Goal: Navigation & Orientation: Find specific page/section

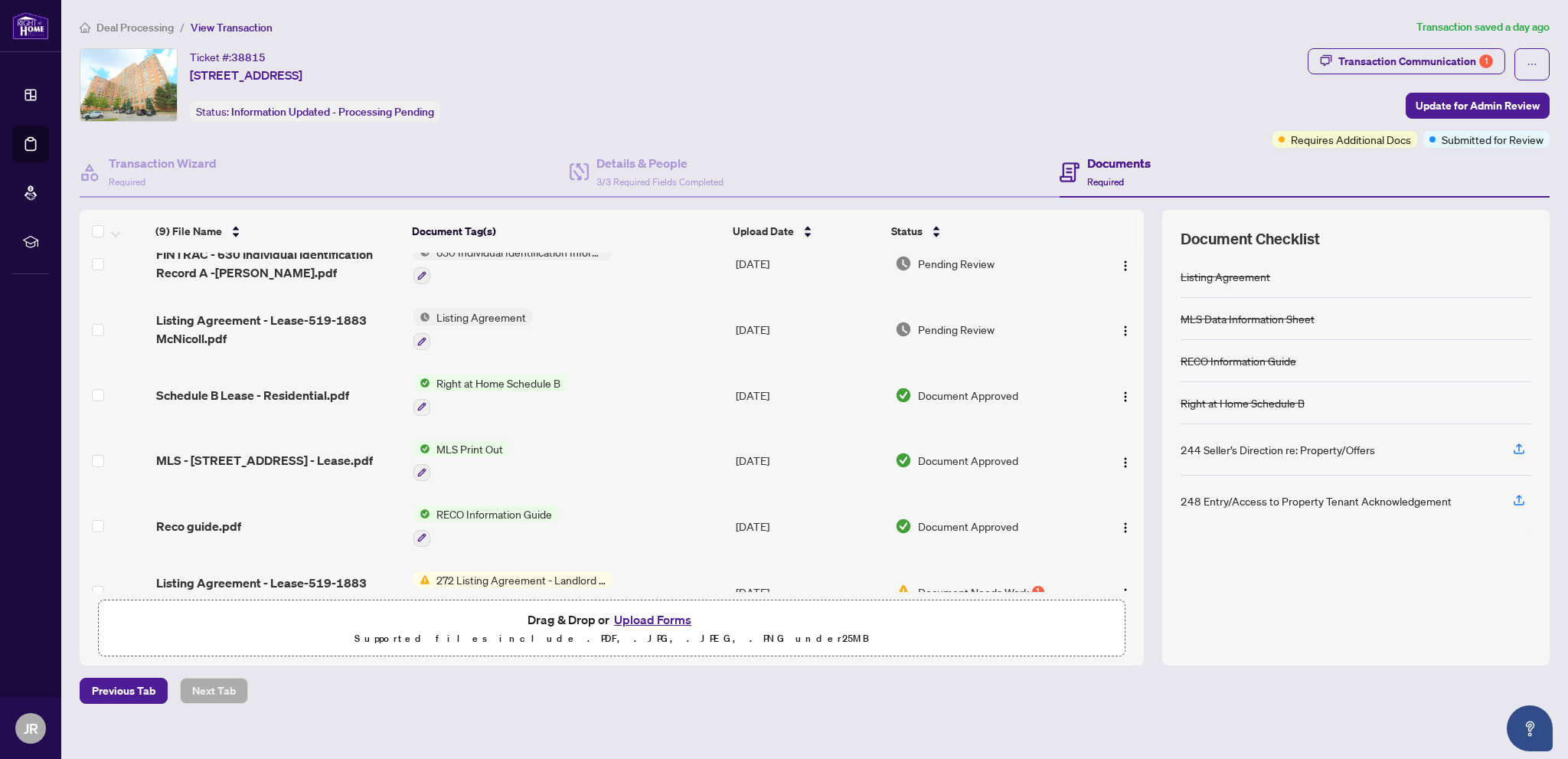
scroll to position [247, 0]
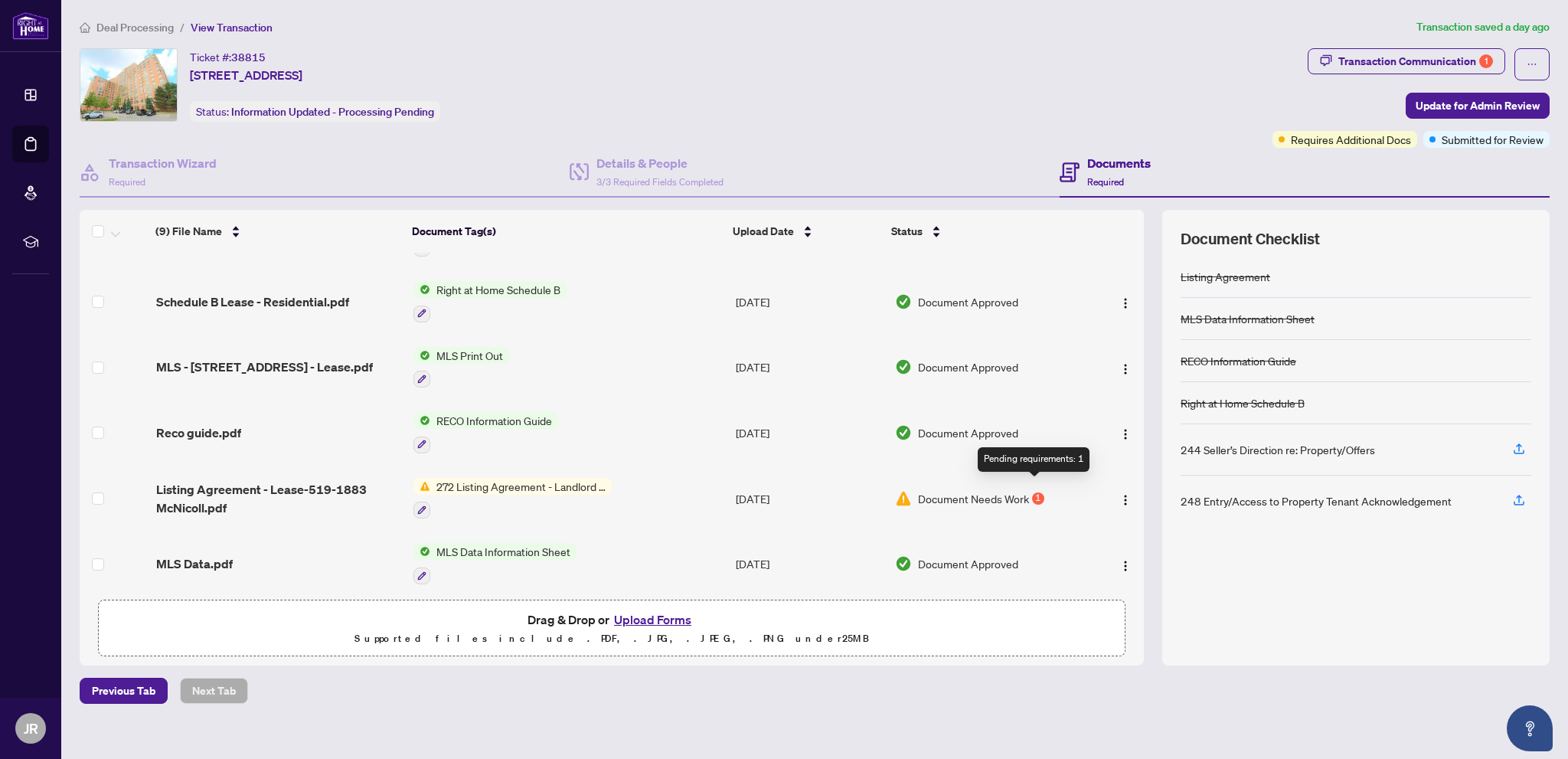
click at [1035, 492] on div "1" at bounding box center [1039, 498] width 12 height 12
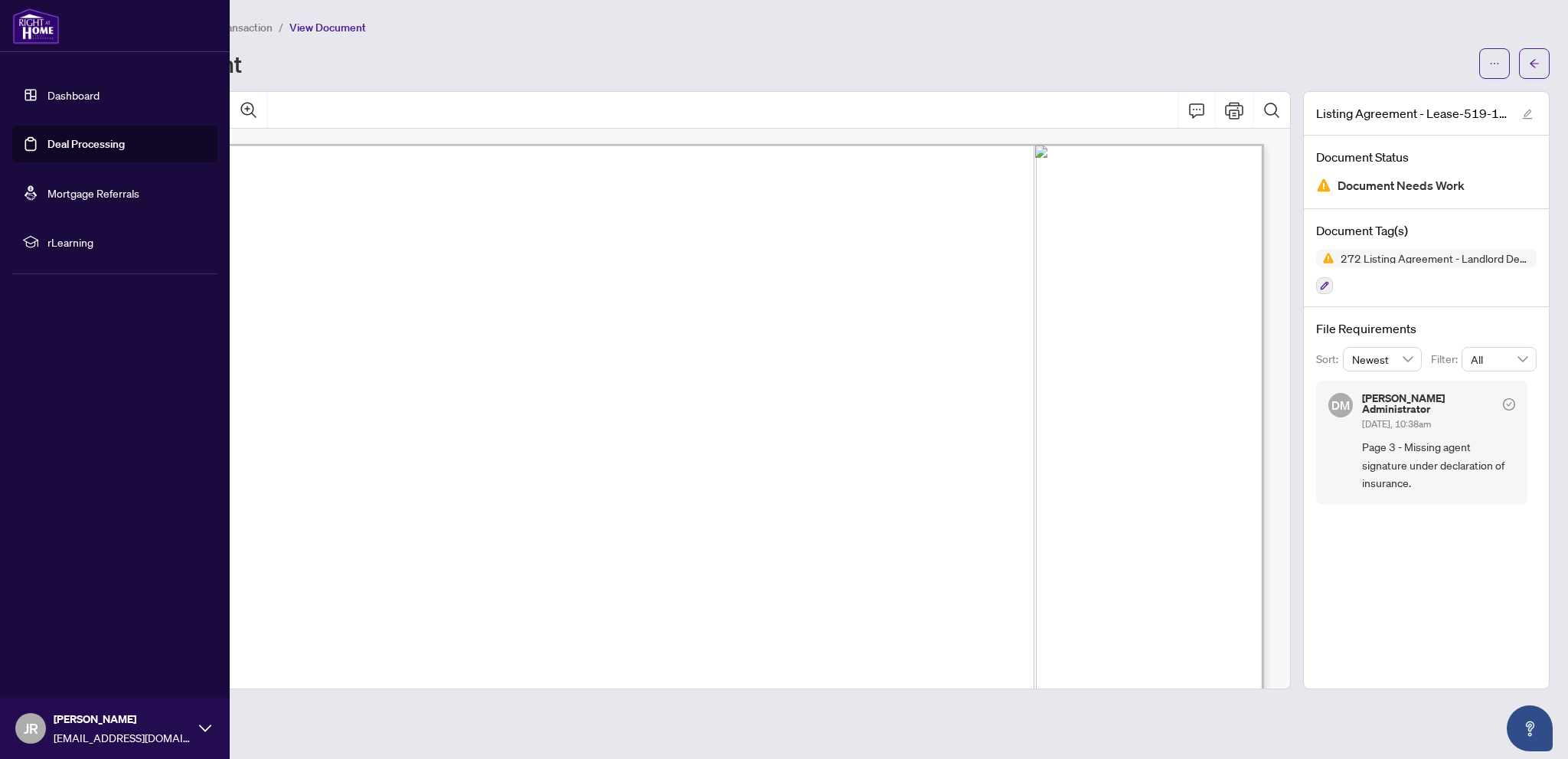
click at [80, 94] on link "Dashboard" at bounding box center [73, 95] width 52 height 14
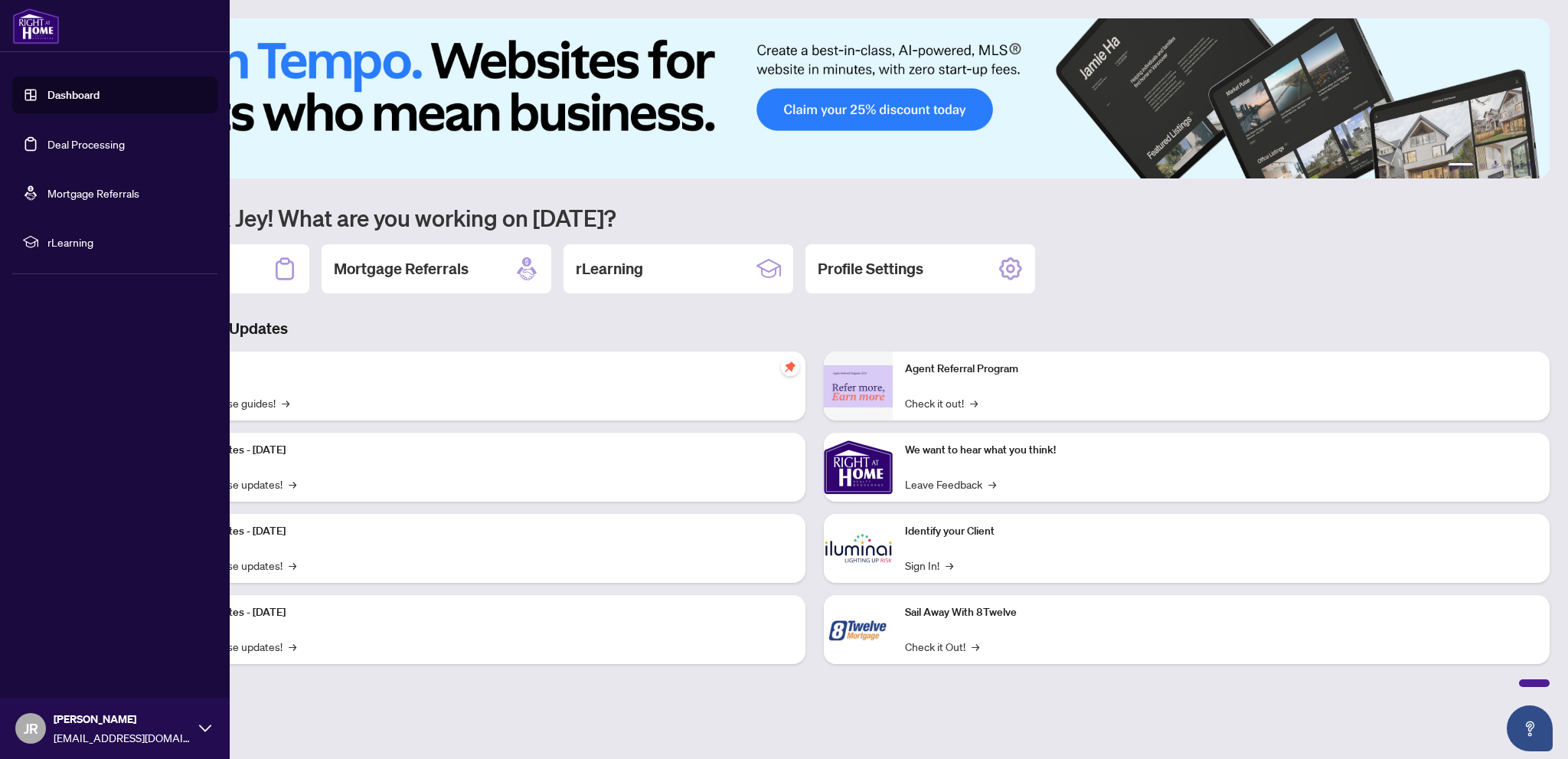
click at [77, 143] on link "Deal Processing" at bounding box center [87, 144] width 78 height 14
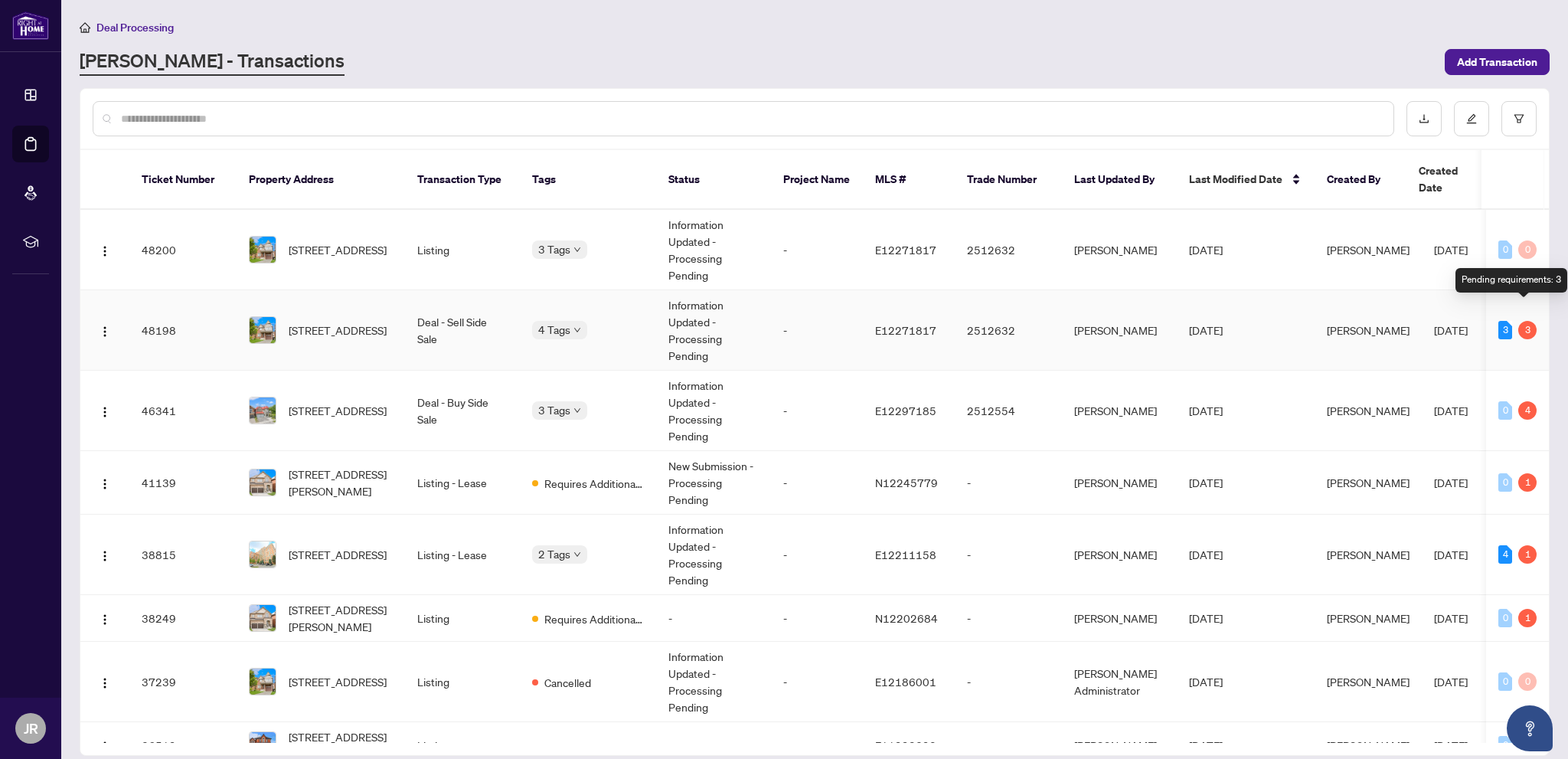
click at [1523, 321] on div "3" at bounding box center [1527, 330] width 19 height 19
click at [331, 322] on span "[STREET_ADDRESS]" at bounding box center [338, 330] width 98 height 17
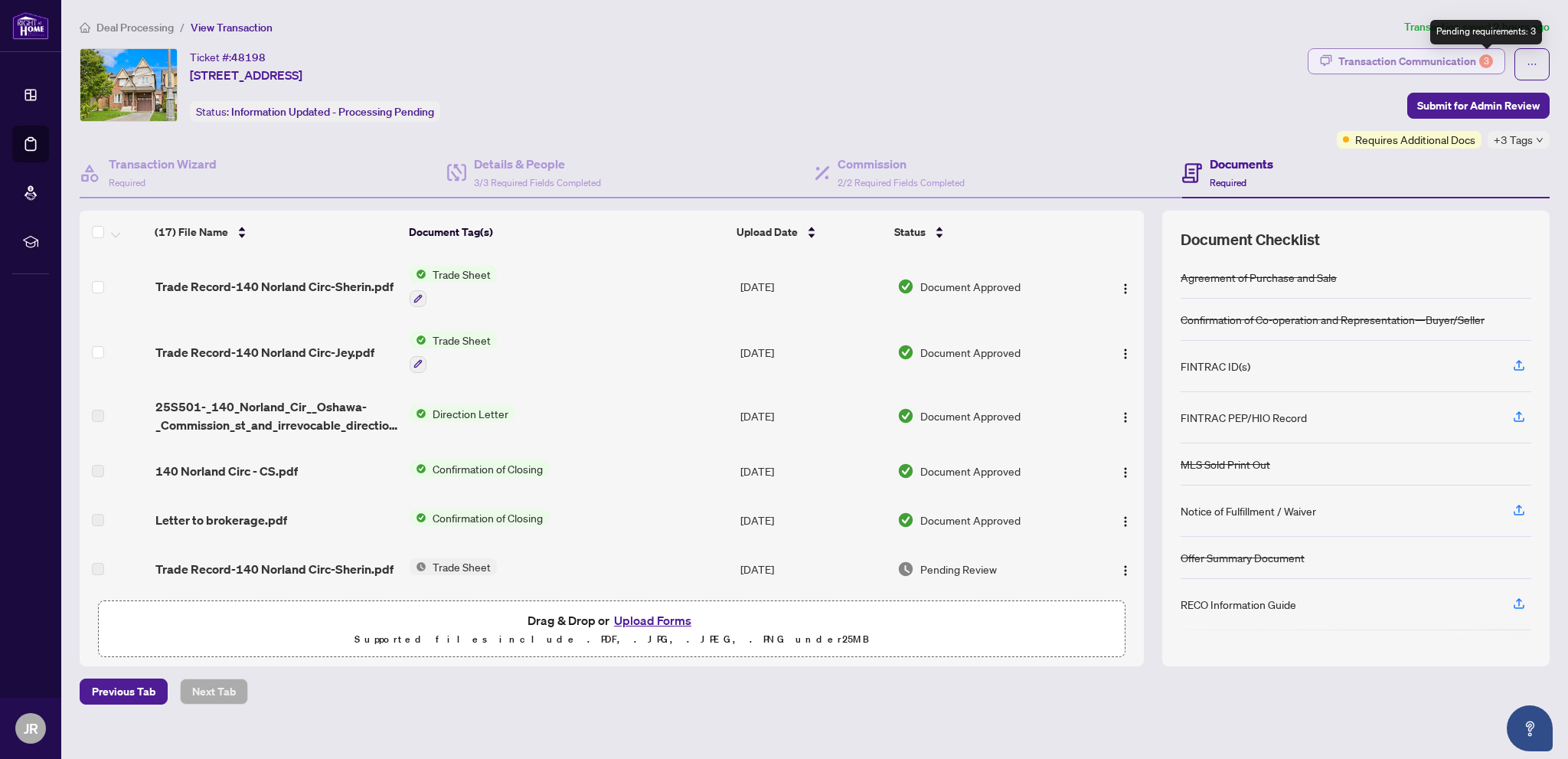
click at [1482, 59] on div "3" at bounding box center [1487, 62] width 14 height 14
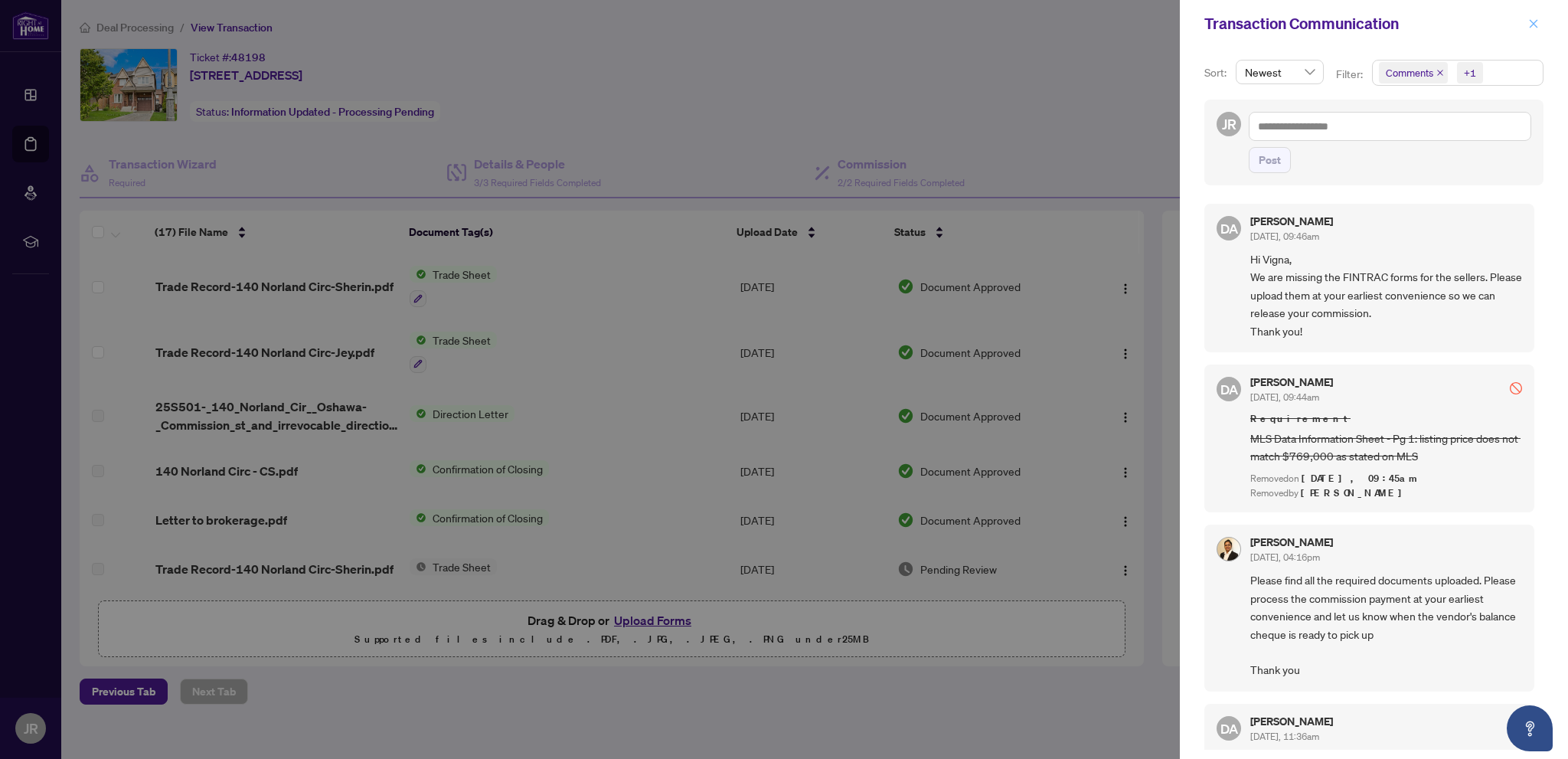
click at [1536, 23] on icon "close" at bounding box center [1534, 24] width 11 height 11
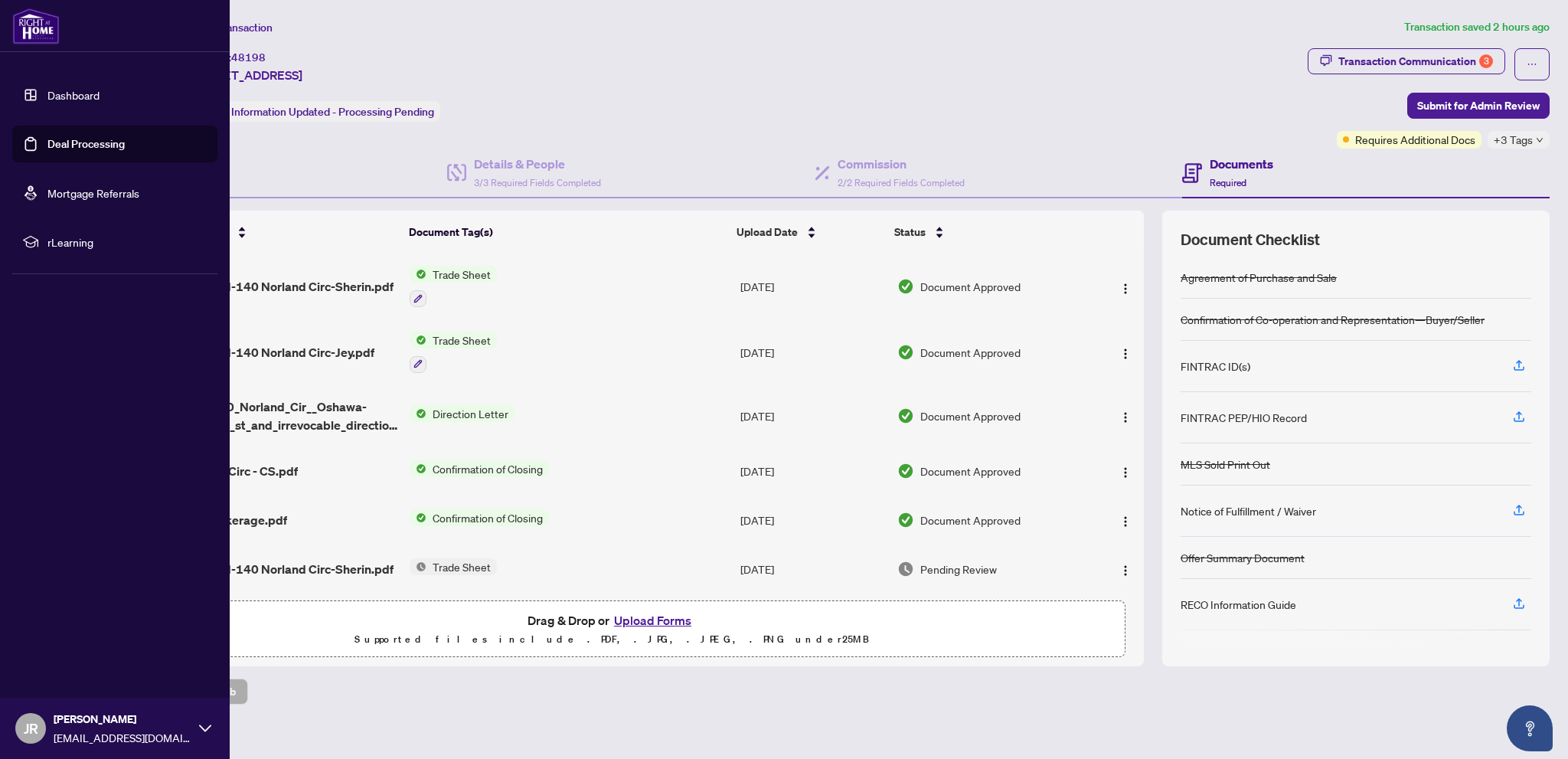
click at [72, 91] on link "Dashboard" at bounding box center [73, 95] width 52 height 14
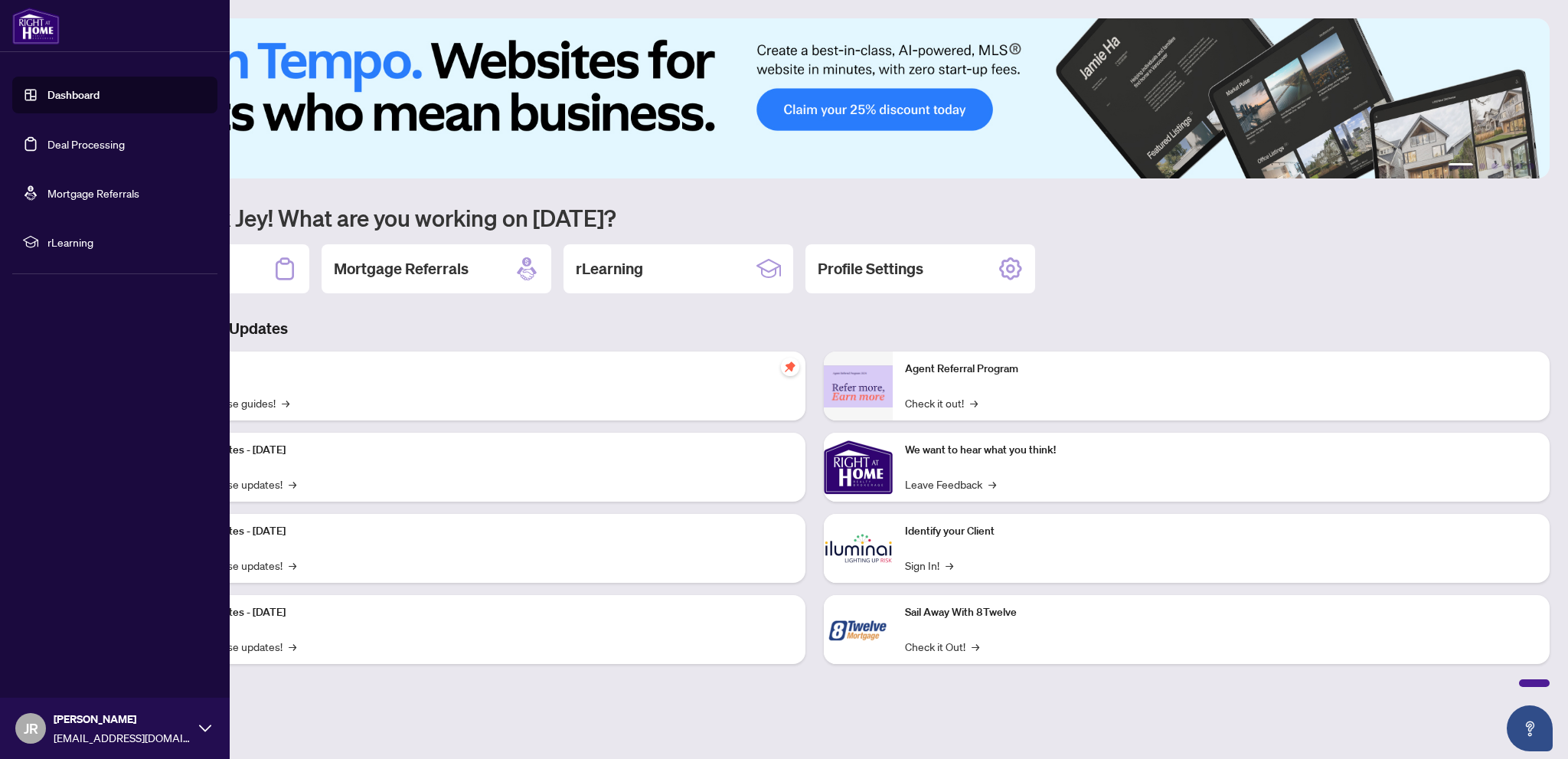
click at [66, 141] on link "Deal Processing" at bounding box center [87, 144] width 78 height 14
